Goal: Information Seeking & Learning: Find specific fact

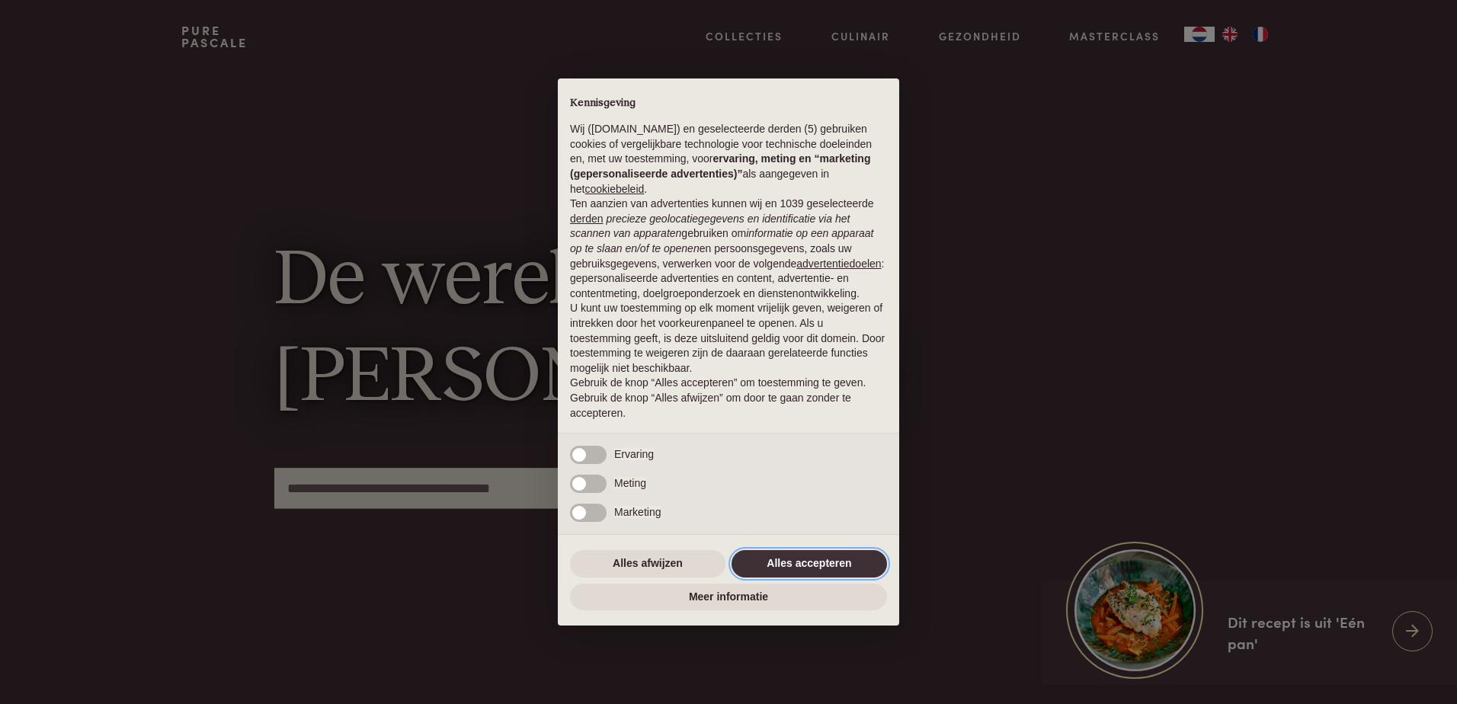
click at [812, 560] on button "Alles accepteren" at bounding box center [809, 563] width 155 height 27
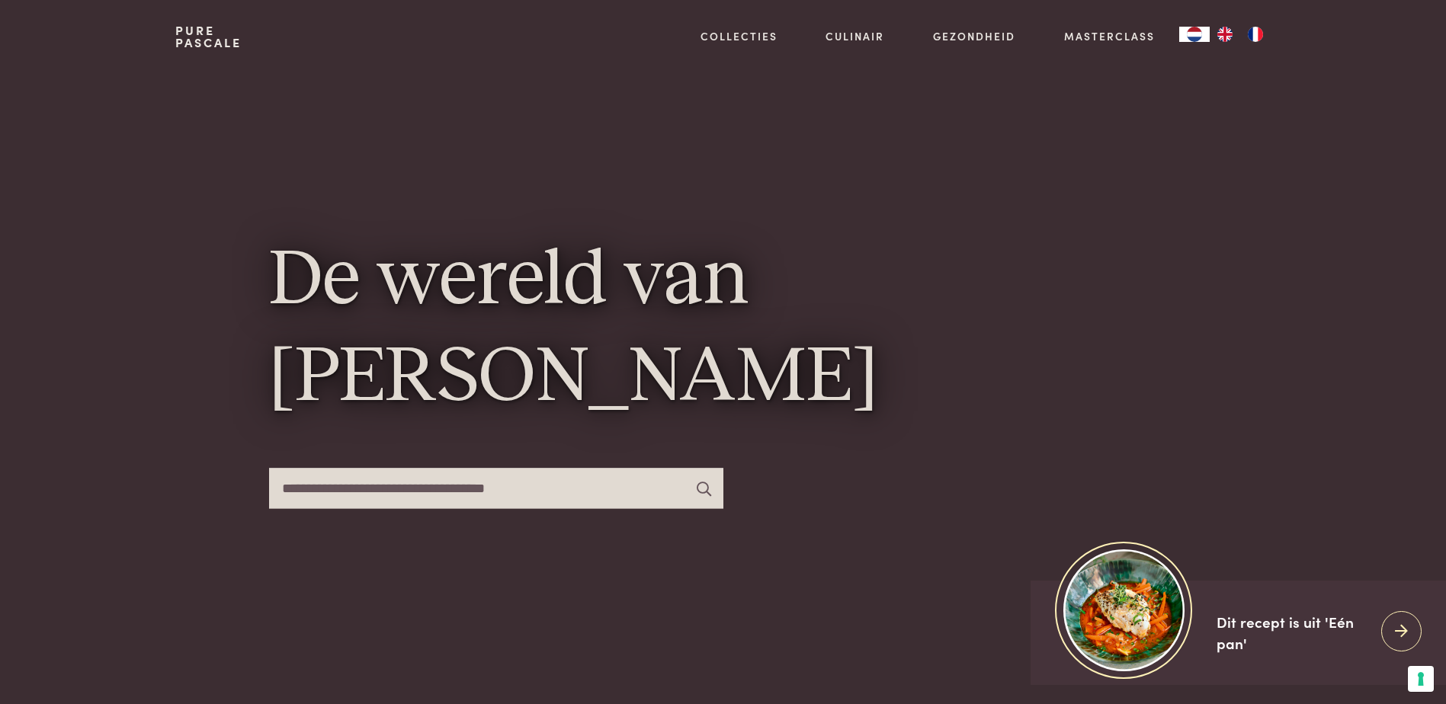
click at [411, 485] on input "text" at bounding box center [496, 488] width 454 height 40
type input "**********"
click at [703, 486] on icon at bounding box center [704, 488] width 14 height 14
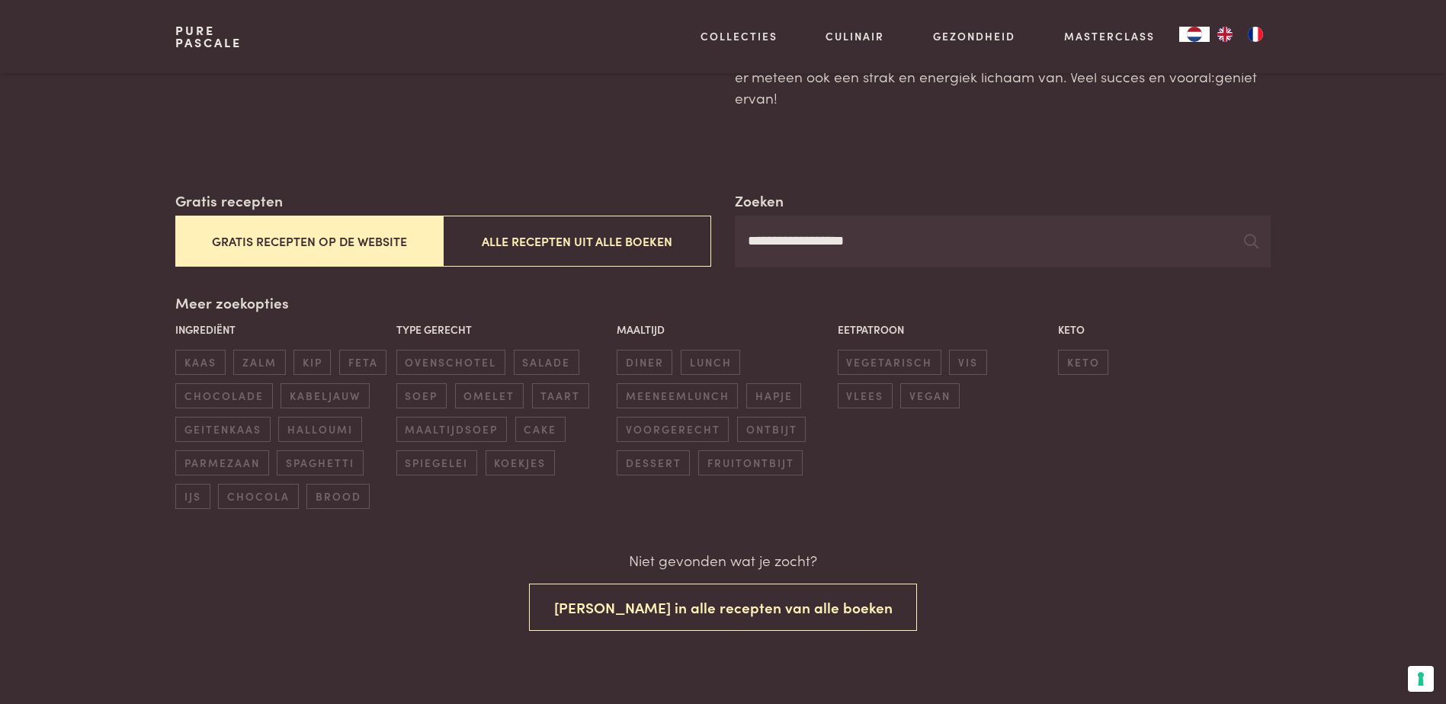
scroll to position [229, 0]
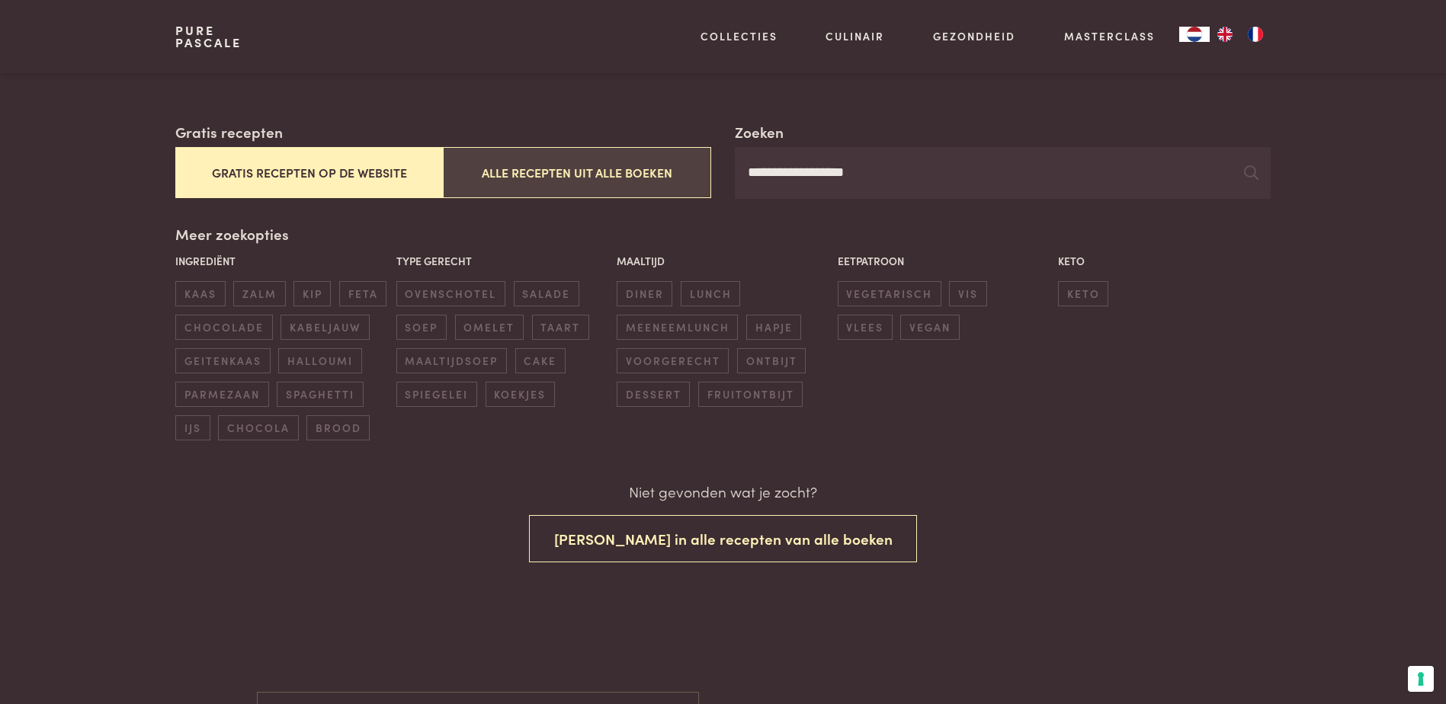
click at [567, 176] on button "Alle recepten uit alle boeken" at bounding box center [576, 172] width 267 height 51
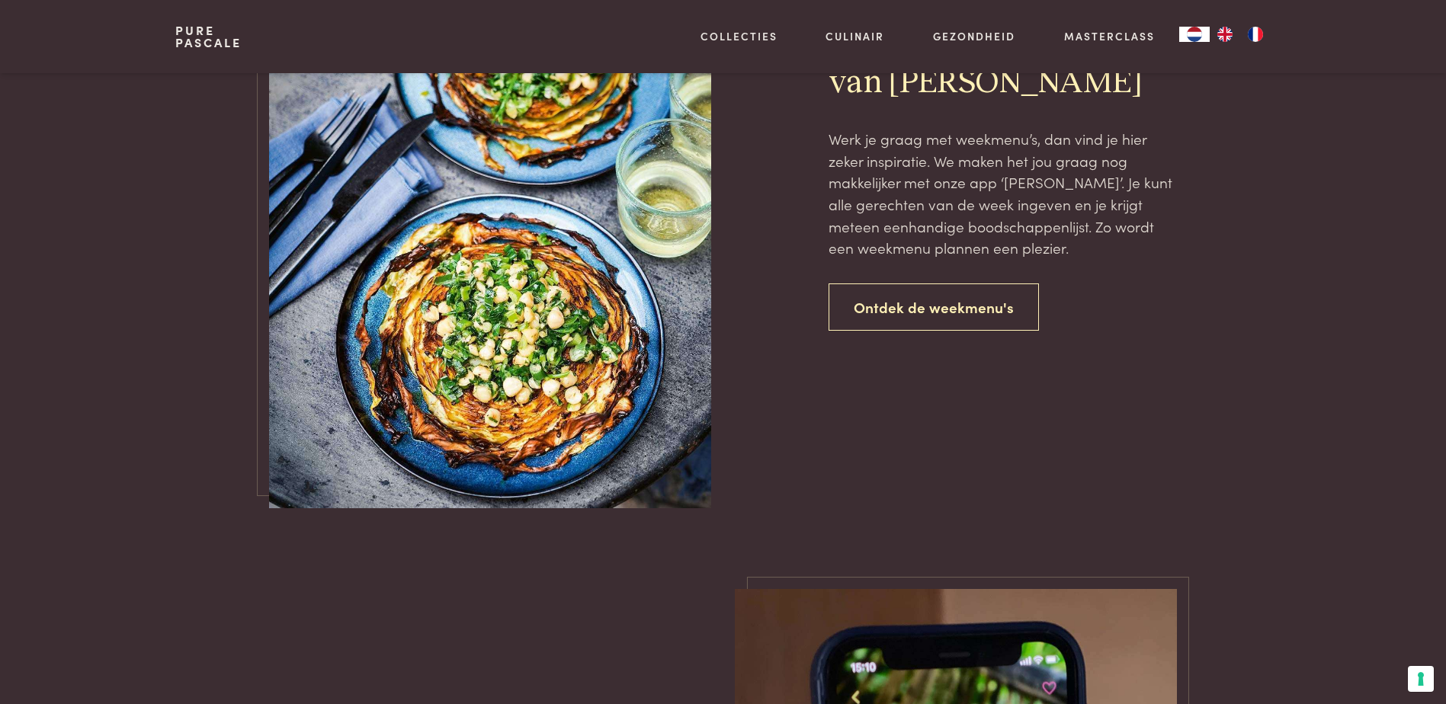
scroll to position [1011, 0]
